Goal: Find specific page/section

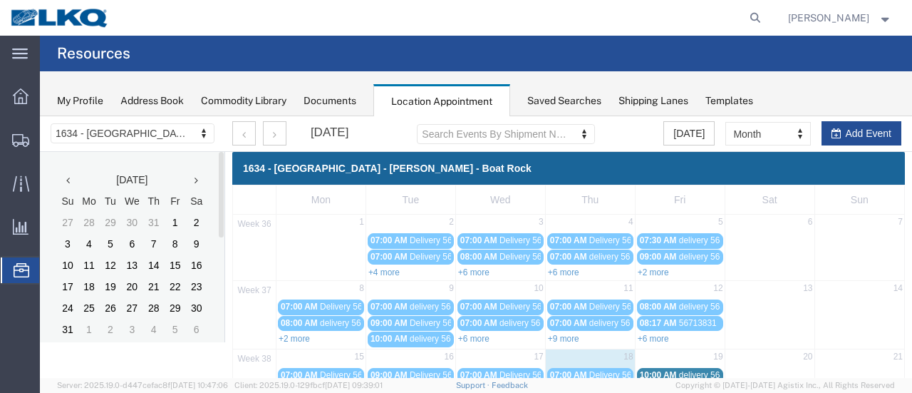
scroll to position [214, 0]
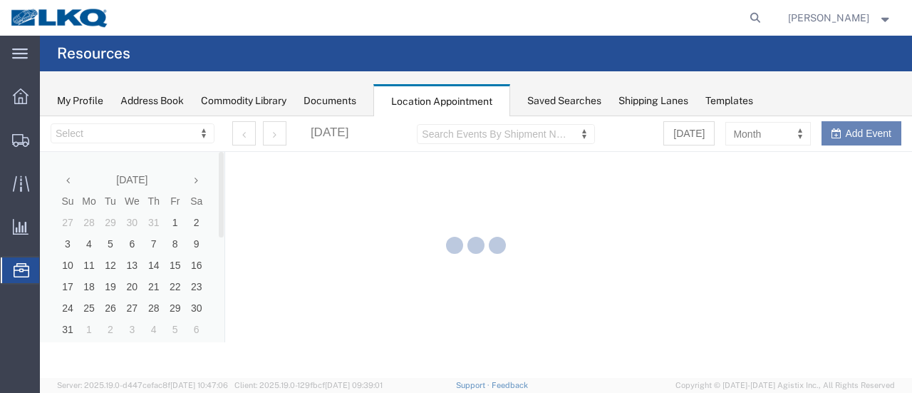
select select "28712"
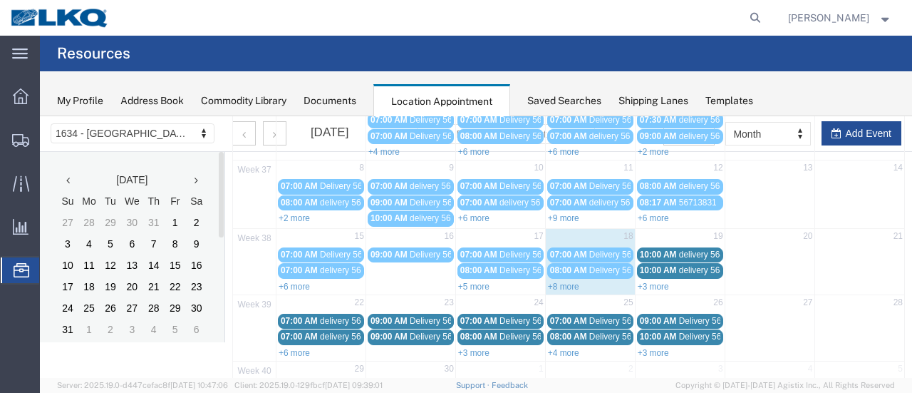
scroll to position [142, 0]
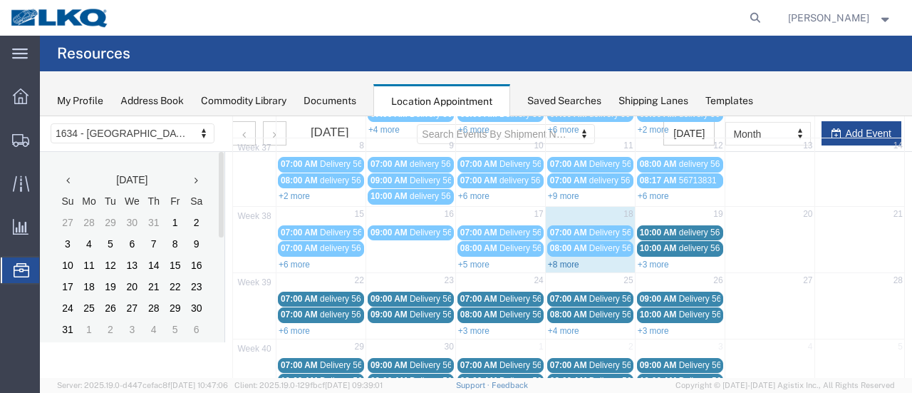
click at [548, 260] on link "+8 more" at bounding box center [563, 264] width 31 height 10
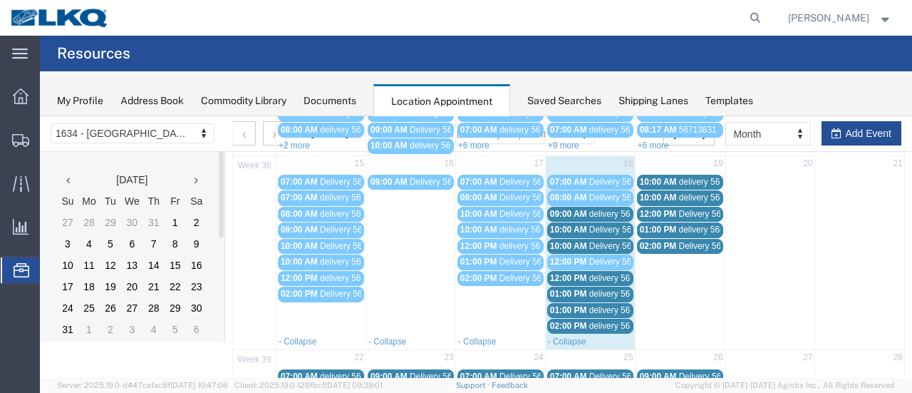
scroll to position [214, 0]
